Goal: Transaction & Acquisition: Download file/media

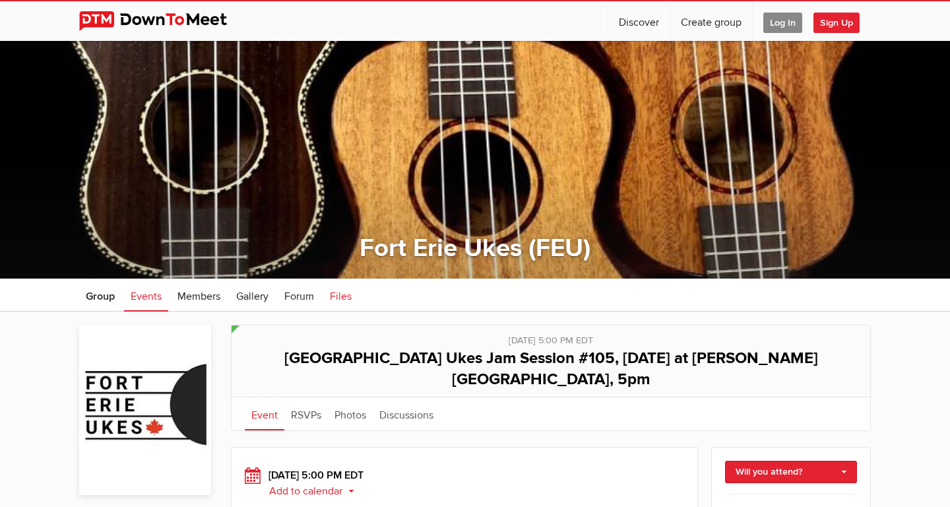
click at [346, 293] on span "Files" at bounding box center [341, 296] width 22 height 13
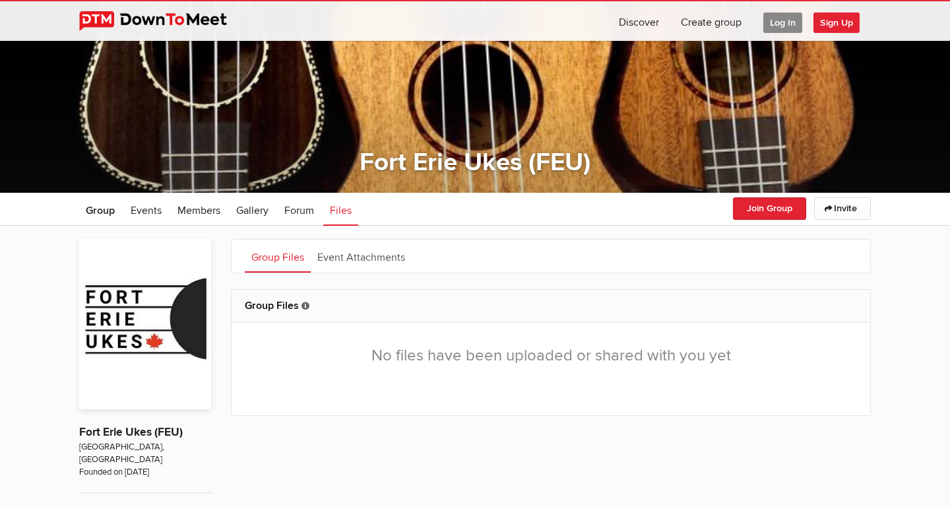
scroll to position [89, 0]
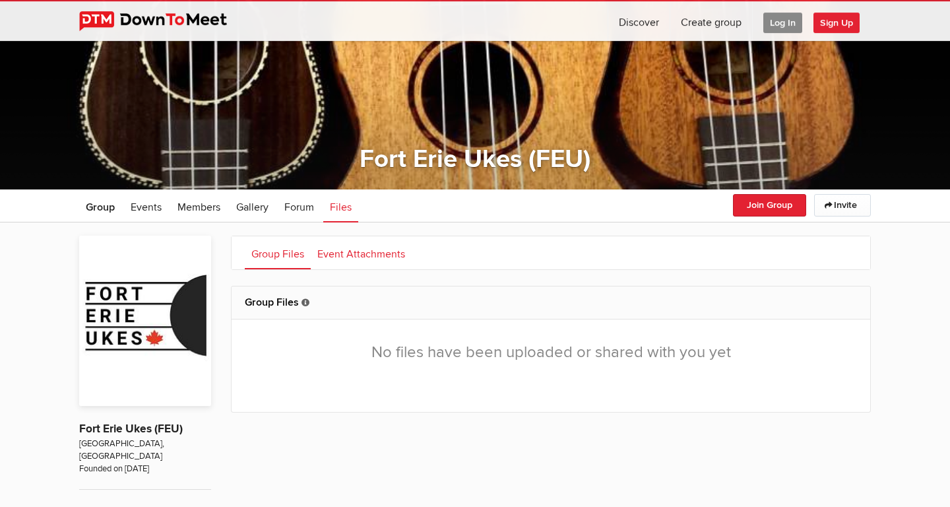
click at [356, 253] on link "Event Attachments" at bounding box center [361, 252] width 101 height 33
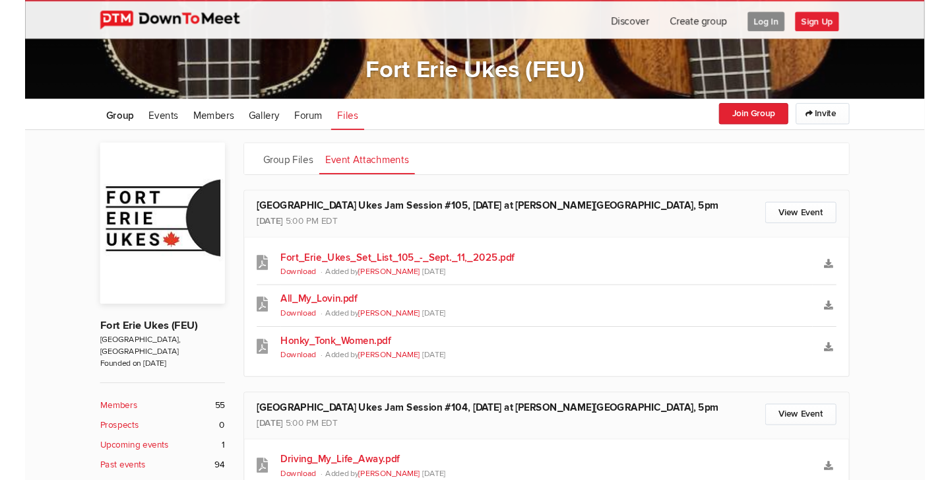
scroll to position [165, 0]
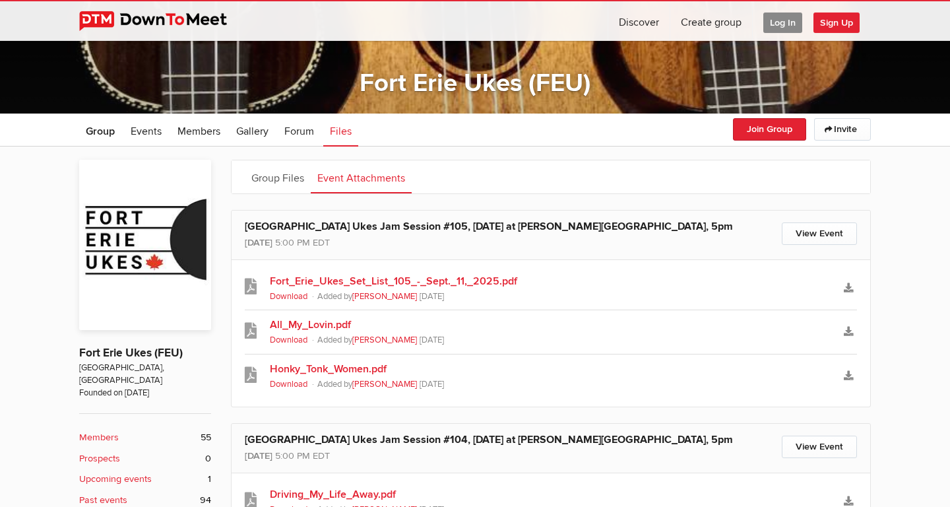
click at [507, 283] on link "Fort_Erie_Ukes_Set_List_105_-_Sept._11,_2025.pdf" at bounding box center [551, 281] width 562 height 16
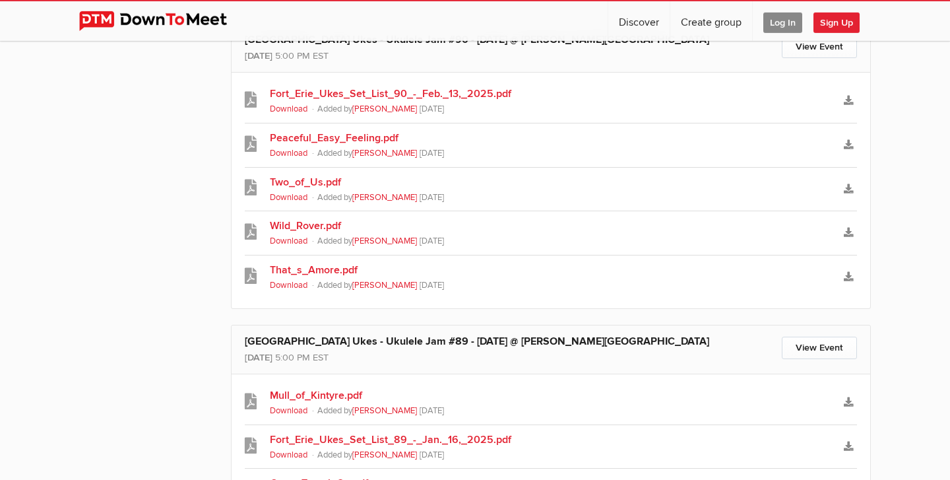
scroll to position [2976, 0]
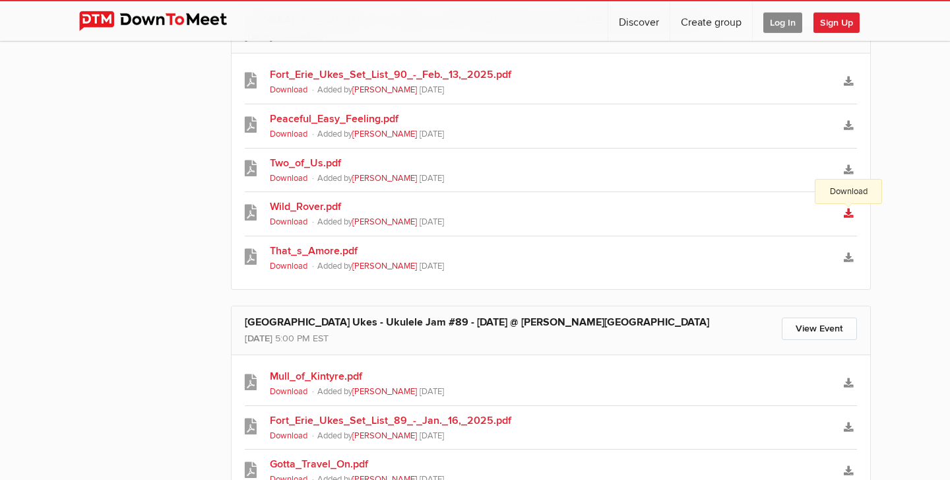
click at [845, 213] on icon "Download" at bounding box center [848, 213] width 9 height 9
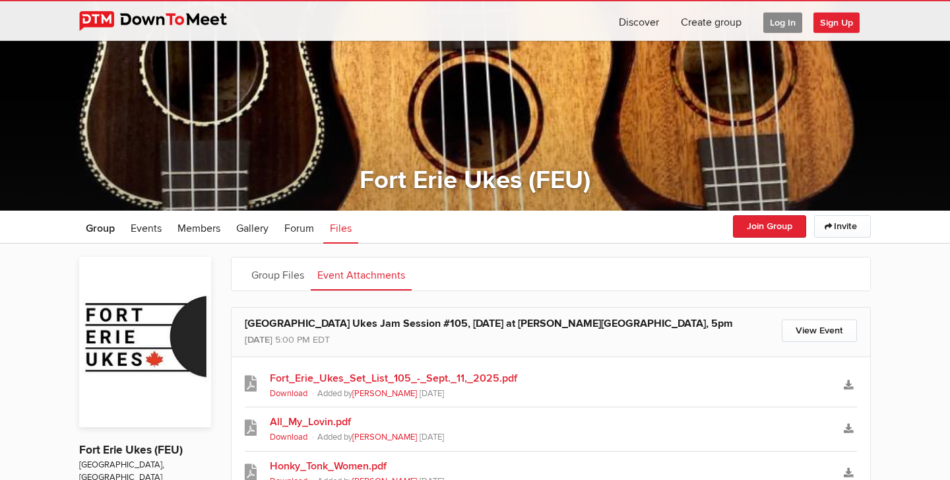
scroll to position [272, 0]
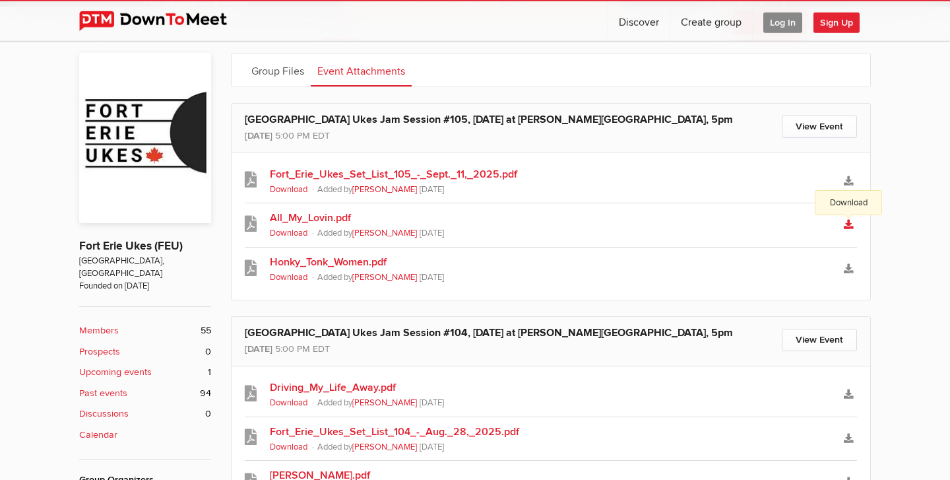
click at [847, 226] on icon "Download" at bounding box center [848, 224] width 9 height 9
click at [852, 387] on link "Download" at bounding box center [848, 394] width 17 height 19
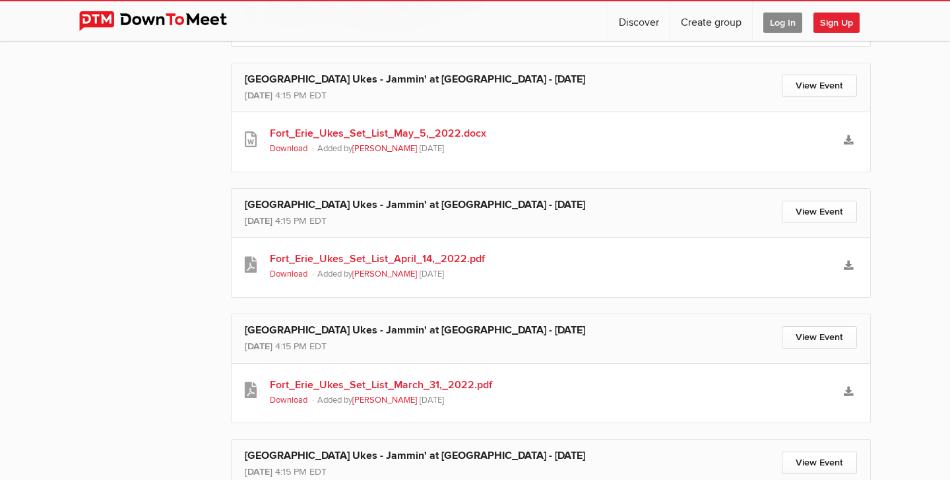
scroll to position [11846, 0]
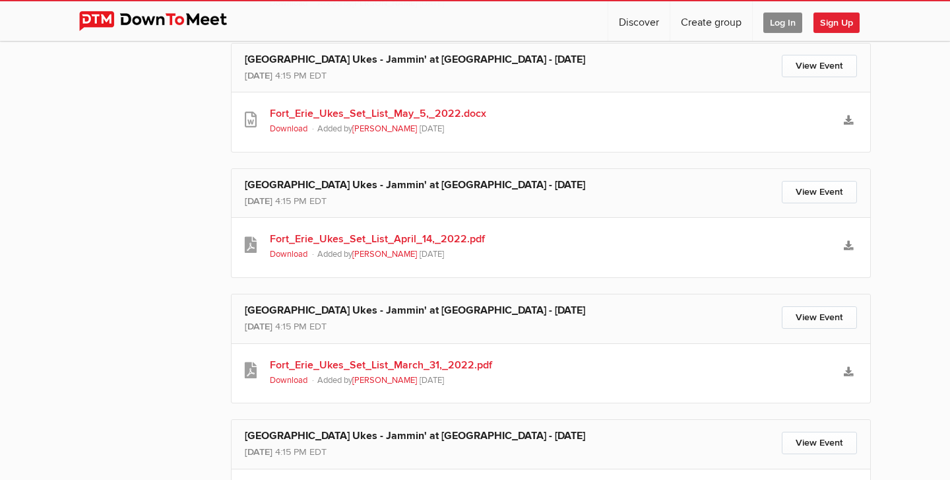
click at [471, 237] on link "Fort_Erie_Ukes_Set_List_April_14,_2022.pdf" at bounding box center [551, 239] width 562 height 16
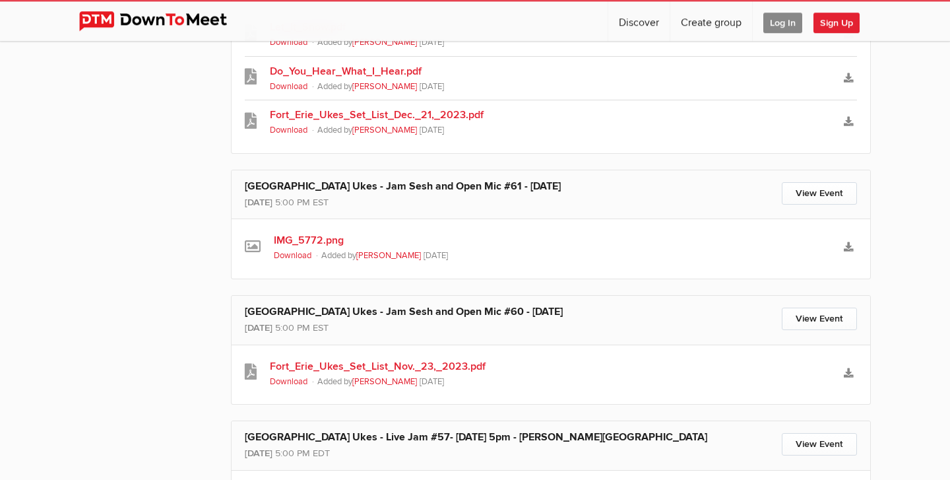
scroll to position [5597, 0]
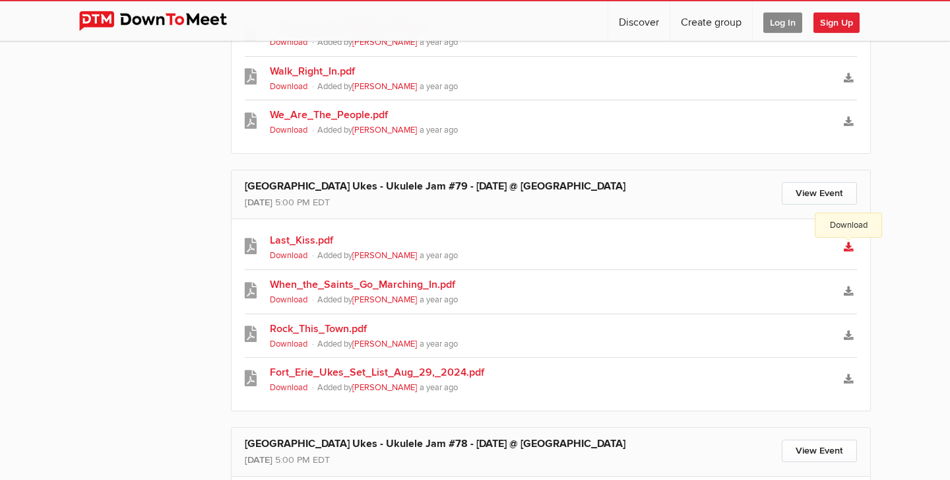
click at [849, 244] on icon "Download" at bounding box center [848, 246] width 9 height 9
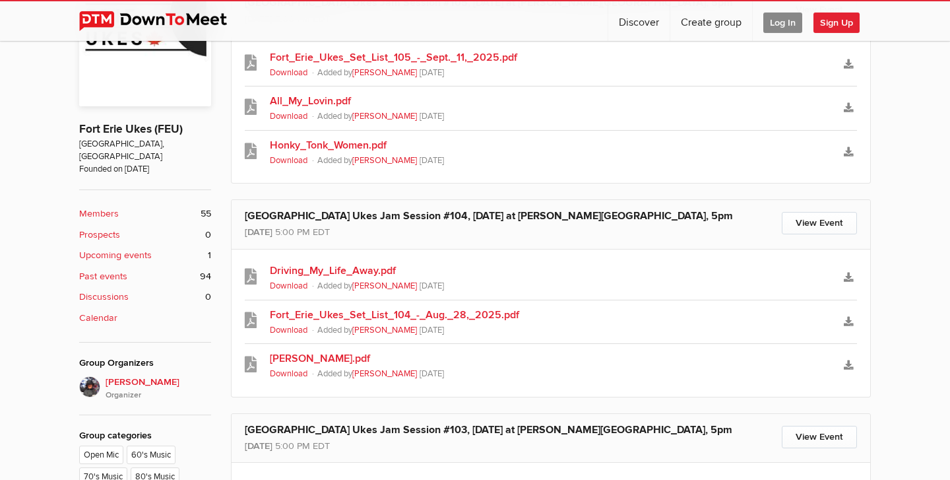
scroll to position [418, 0]
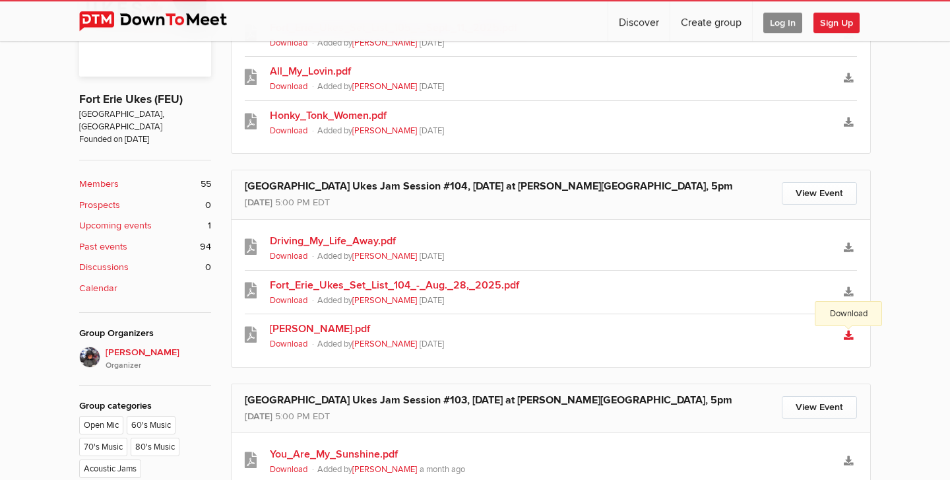
click at [848, 337] on icon "Download" at bounding box center [848, 335] width 9 height 9
click at [847, 115] on link "Download" at bounding box center [848, 122] width 17 height 19
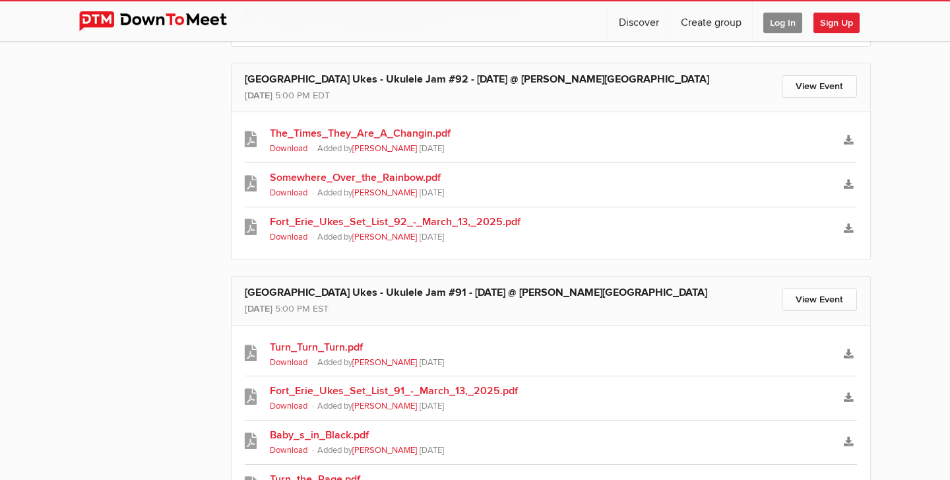
scroll to position [2489, 0]
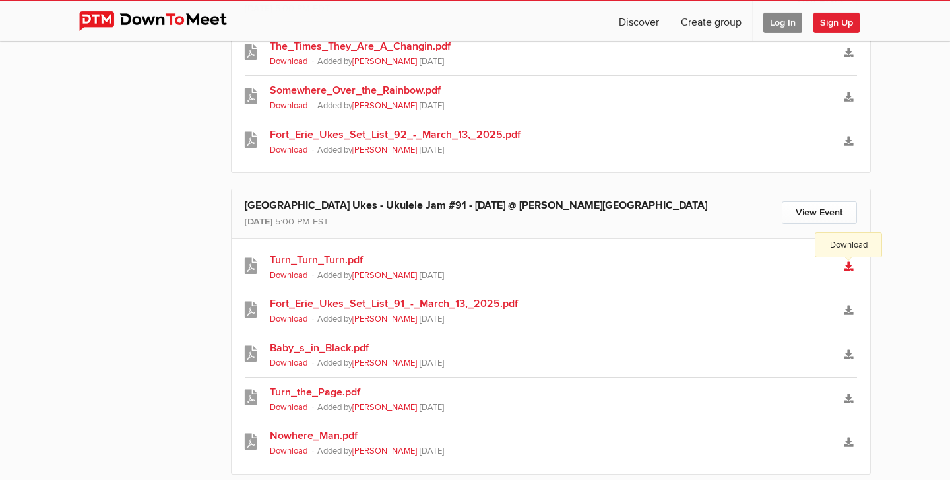
click at [845, 265] on icon "Download" at bounding box center [848, 266] width 9 height 9
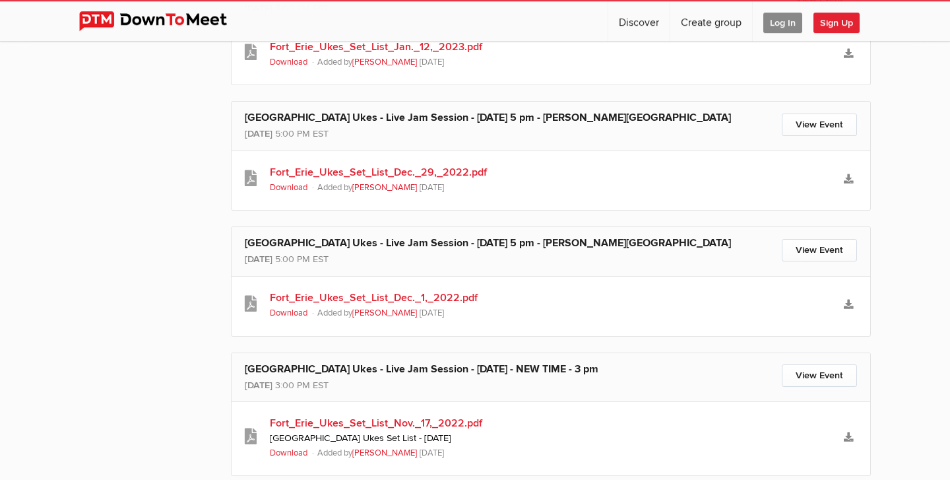
scroll to position [10514, 0]
